Goal: Task Accomplishment & Management: Use online tool/utility

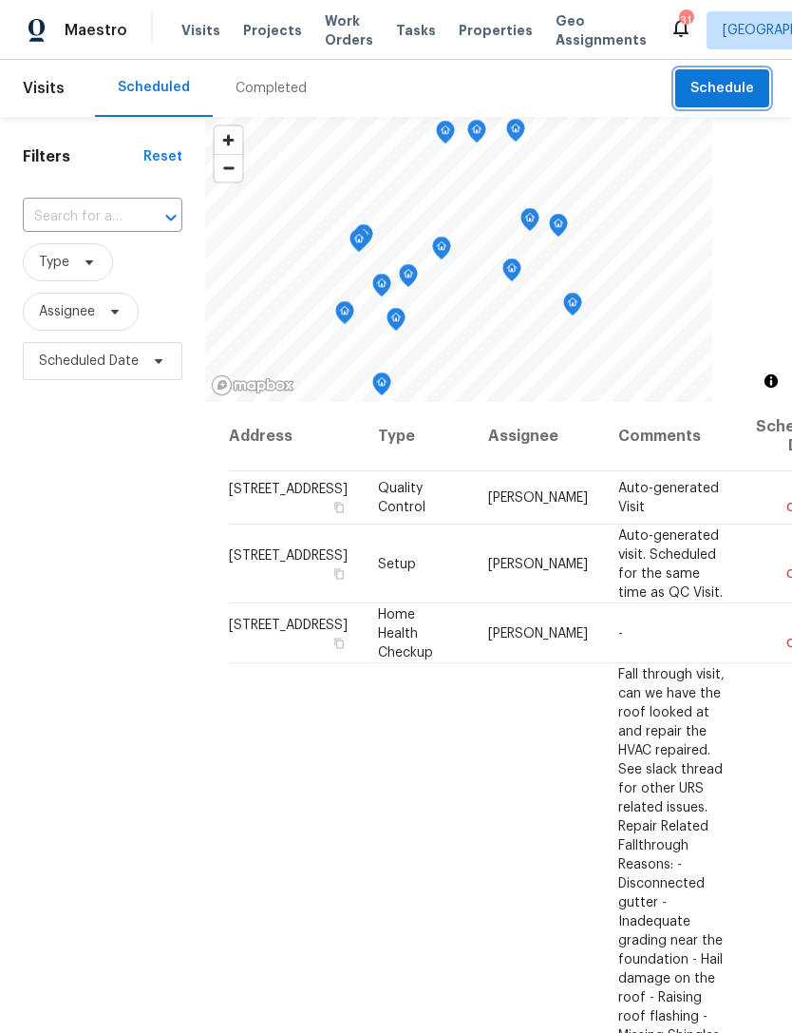
click at [750, 105] on button "Schedule" at bounding box center [722, 88] width 94 height 39
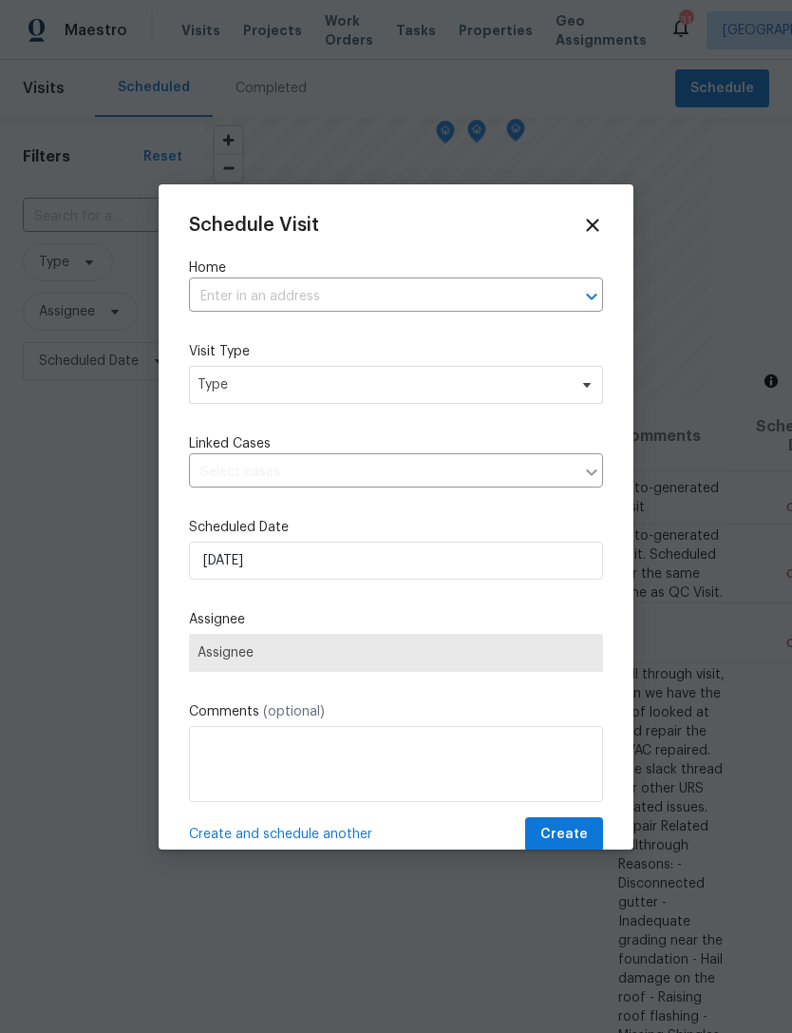
click at [340, 298] on input "text" at bounding box center [369, 296] width 361 height 29
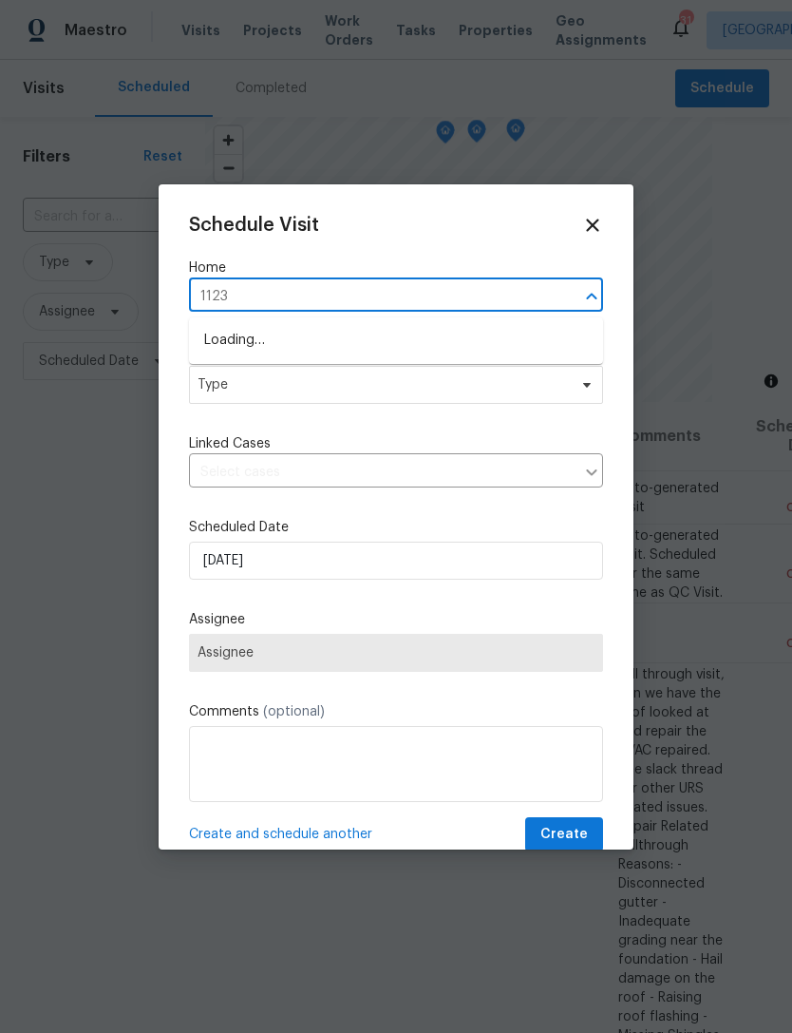
type input "1123 e"
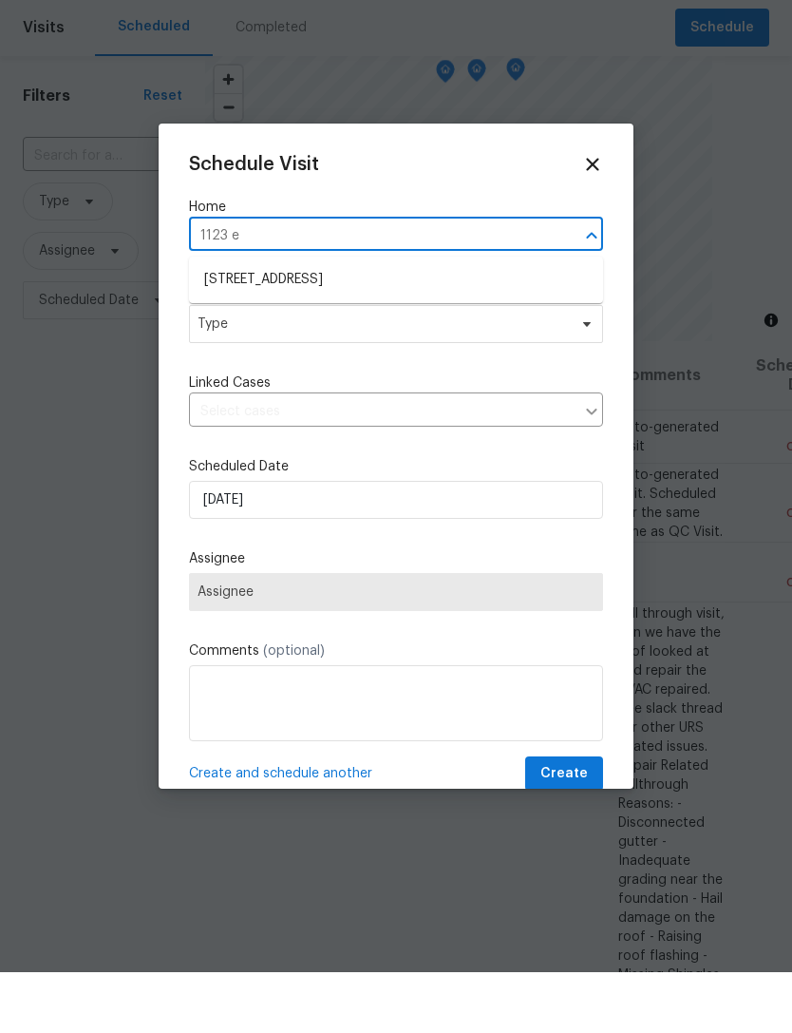
click at [339, 325] on li "[STREET_ADDRESS]" at bounding box center [396, 340] width 414 height 31
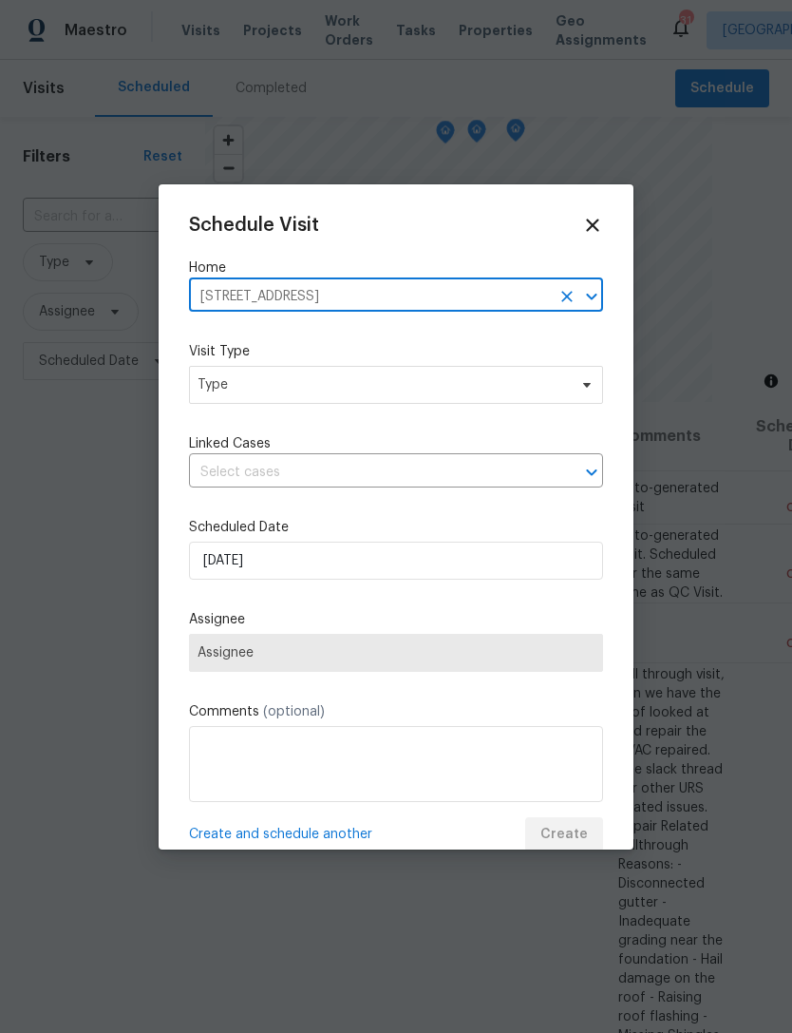
click at [339, 273] on label "Home" at bounding box center [396, 267] width 414 height 19
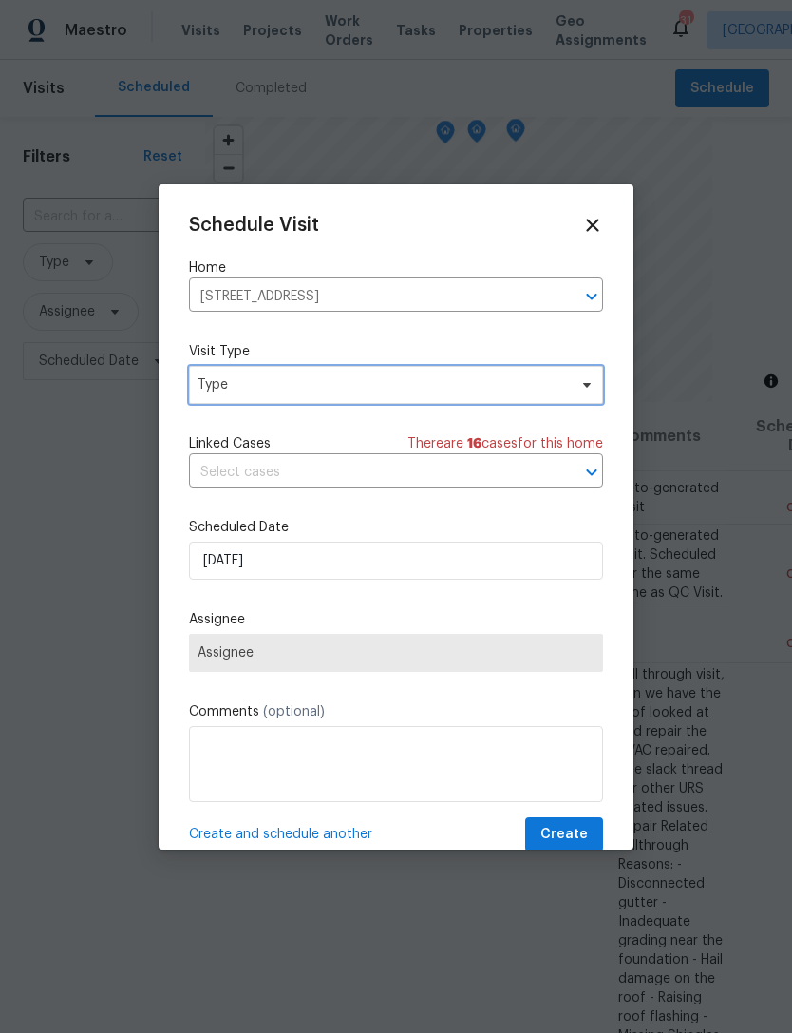
click at [338, 373] on span "Type" at bounding box center [396, 385] width 414 height 38
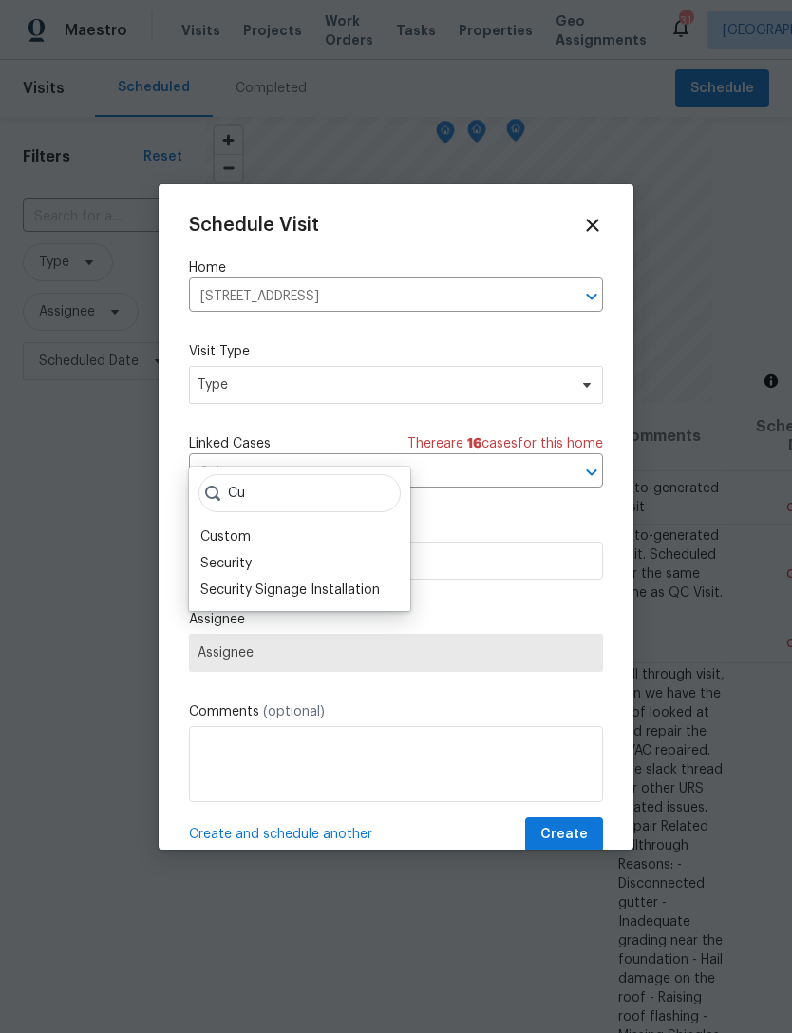
type input "Cu"
click at [234, 527] on div "Custom" at bounding box center [225, 536] width 50 height 19
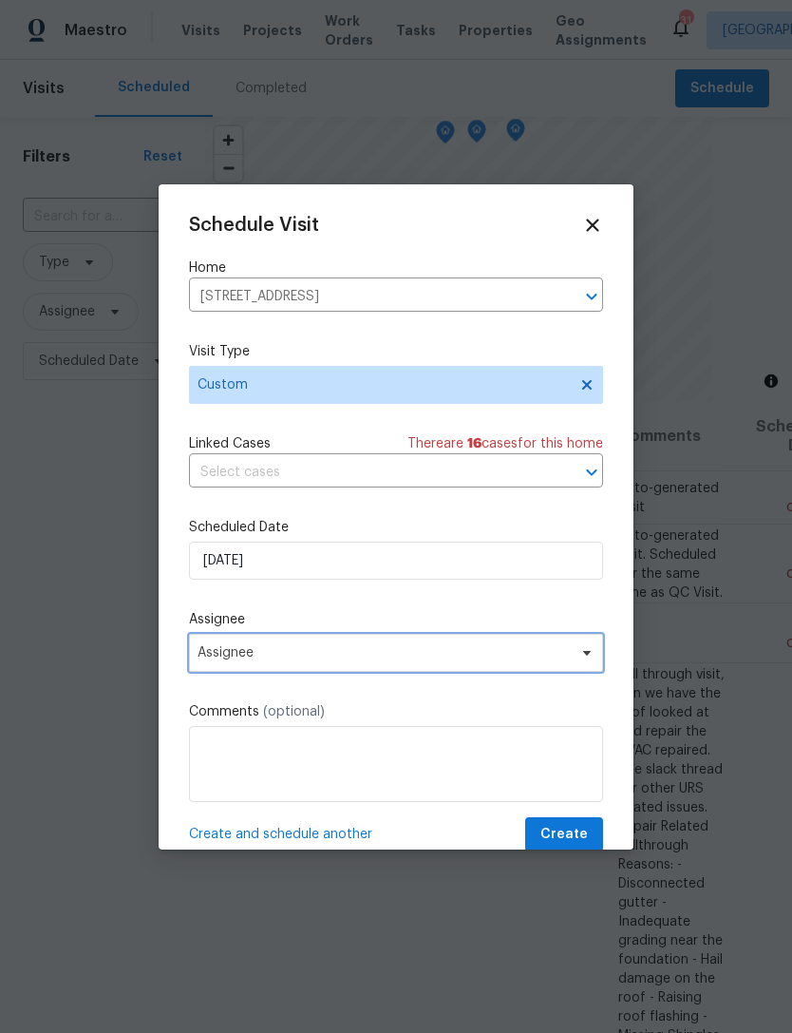
click at [276, 672] on span "Assignee" at bounding box center [396, 653] width 414 height 38
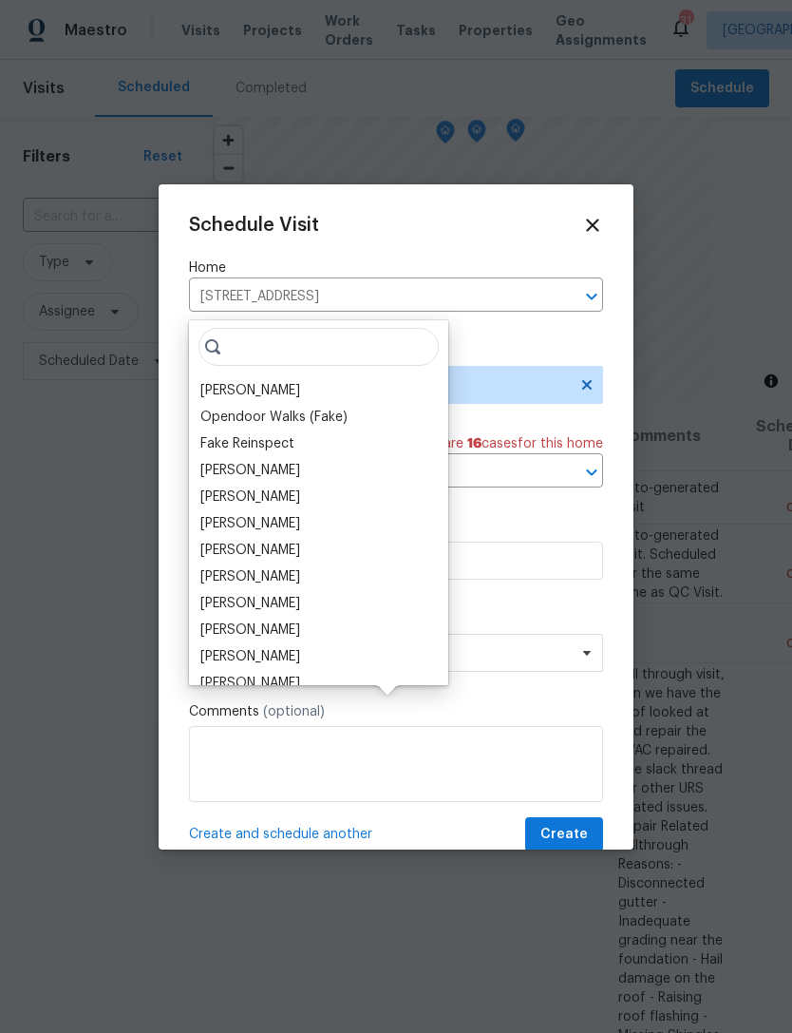
click at [229, 381] on div "[PERSON_NAME]" at bounding box center [250, 390] width 100 height 19
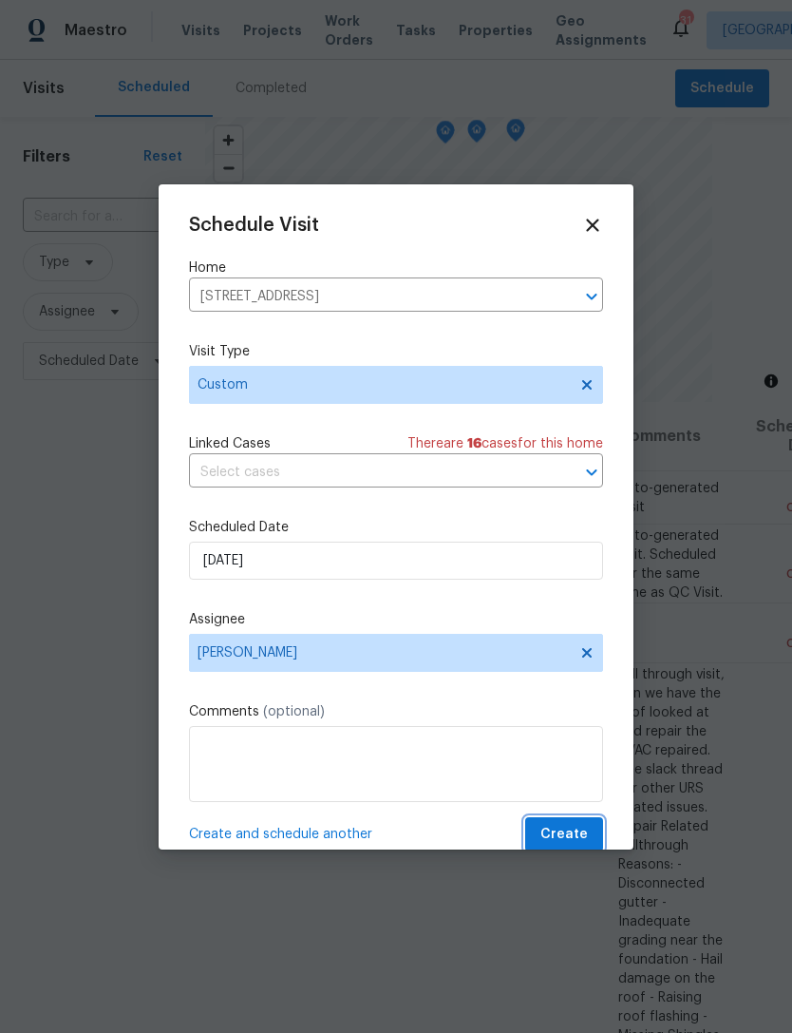
click at [574, 835] on span "Create" at bounding box center [564, 835] width 47 height 24
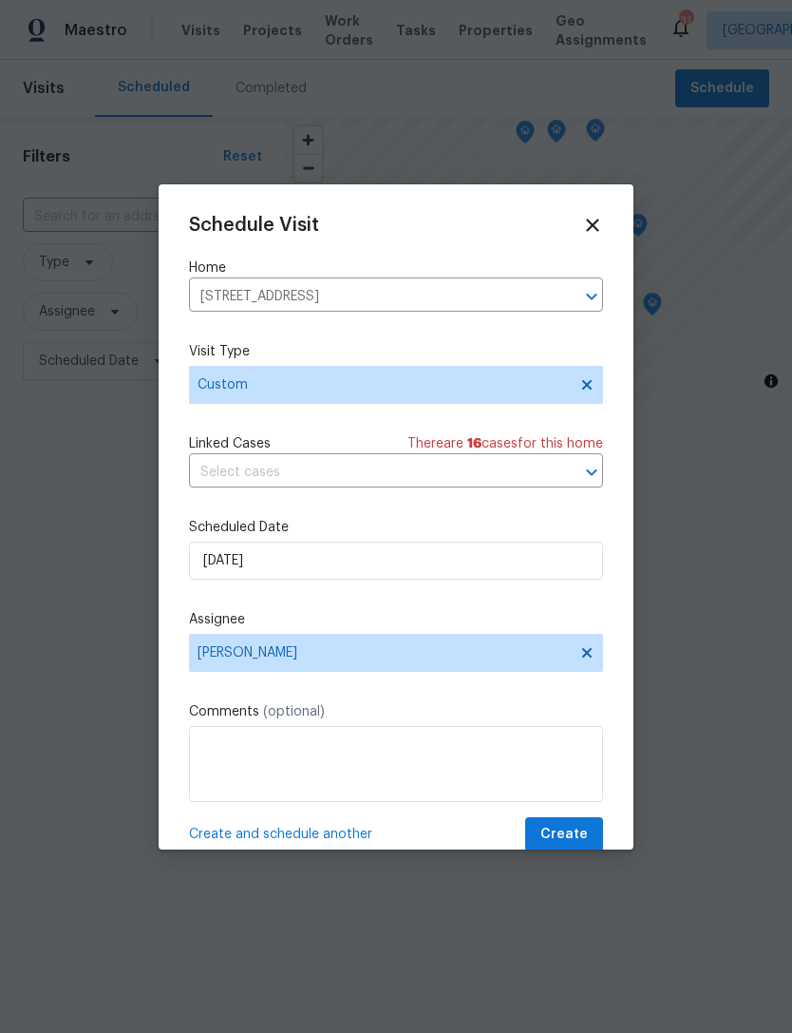
scroll to position [0, 0]
